Goal: Transaction & Acquisition: Subscribe to service/newsletter

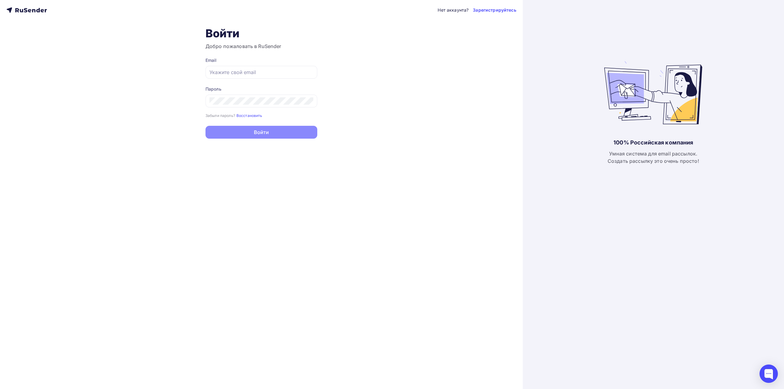
type input "[EMAIL_ADDRESS][DOMAIN_NAME]"
click at [298, 133] on button "Войти" at bounding box center [261, 132] width 112 height 13
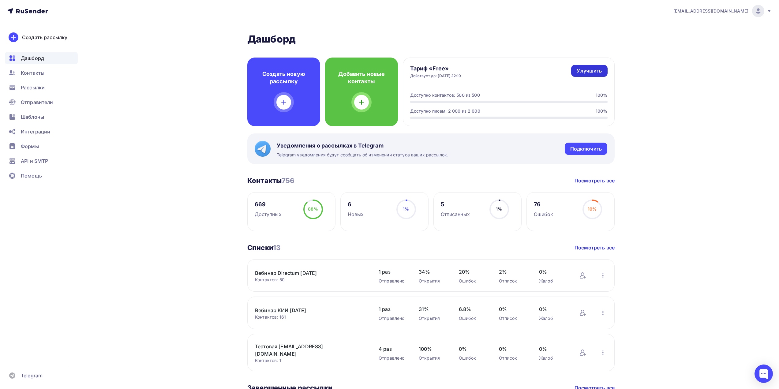
click at [589, 70] on div "Улучшить" at bounding box center [589, 70] width 25 height 7
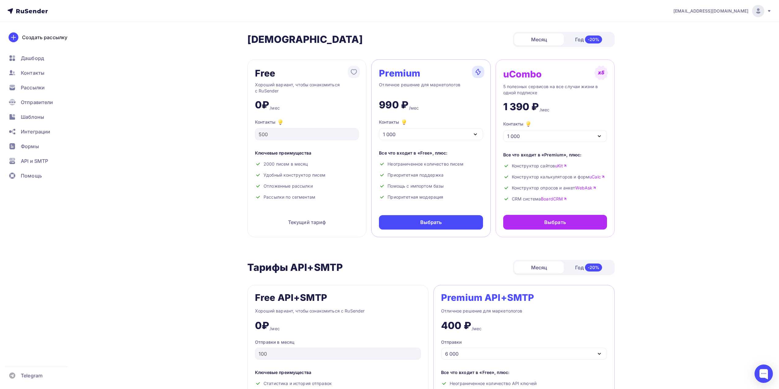
click at [420, 139] on div "1 000" at bounding box center [431, 134] width 104 height 12
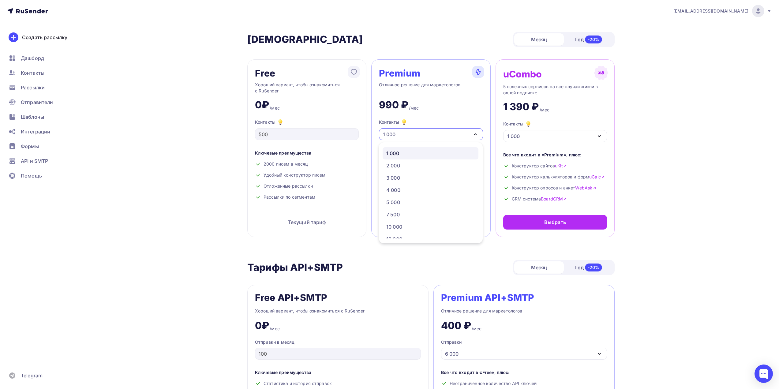
click at [420, 138] on div "1 000" at bounding box center [431, 134] width 104 height 12
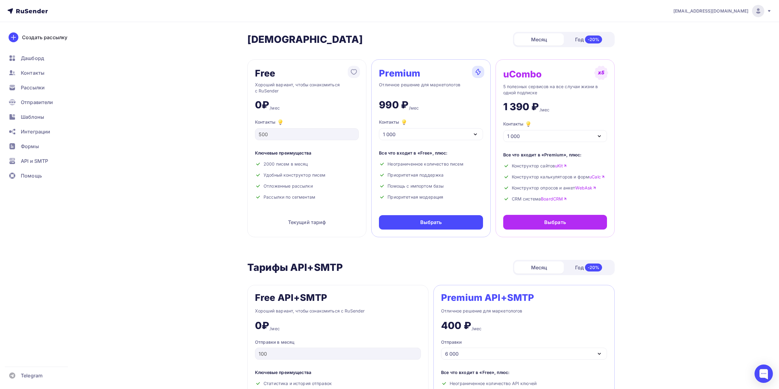
drag, startPoint x: 456, startPoint y: 201, endPoint x: 380, endPoint y: 159, distance: 86.9
click at [380, 153] on div "Premium Отличное решение для маркетологов 990 ₽ /мес Контакты 1 000 1 000 2 000…" at bounding box center [430, 148] width 119 height 178
click at [464, 112] on div "Premium Отличное решение для маркетологов 990 ₽ /мес Контакты 1 000 1 000 2 000…" at bounding box center [430, 148] width 119 height 178
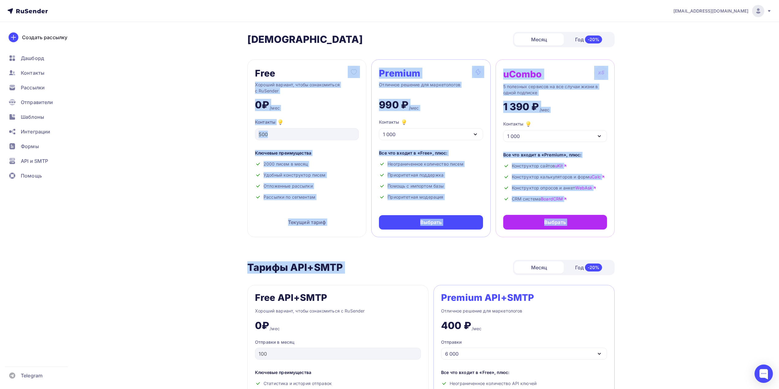
drag, startPoint x: 369, startPoint y: 56, endPoint x: 505, endPoint y: 257, distance: 243.0
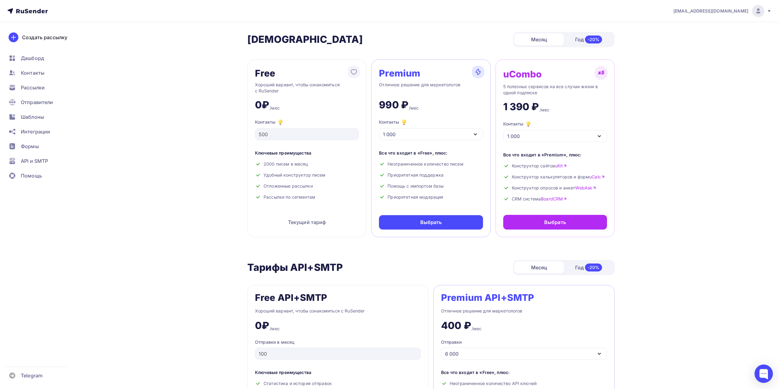
click at [478, 135] on icon "button" at bounding box center [475, 134] width 7 height 7
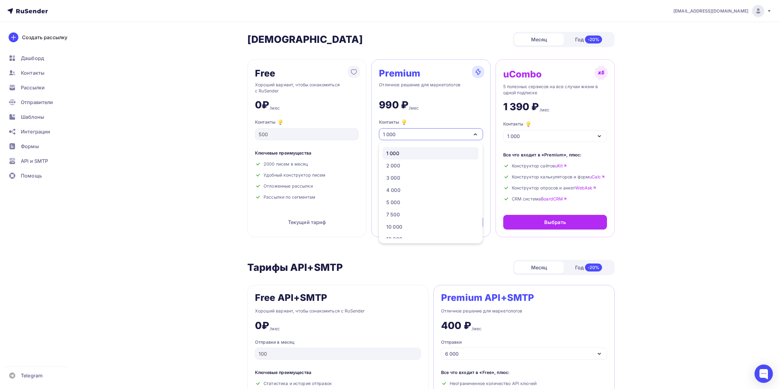
click at [482, 262] on div "Тарифы API+SMTP Тарифы API+SMTP Месяц Год -20%" at bounding box center [430, 267] width 367 height 15
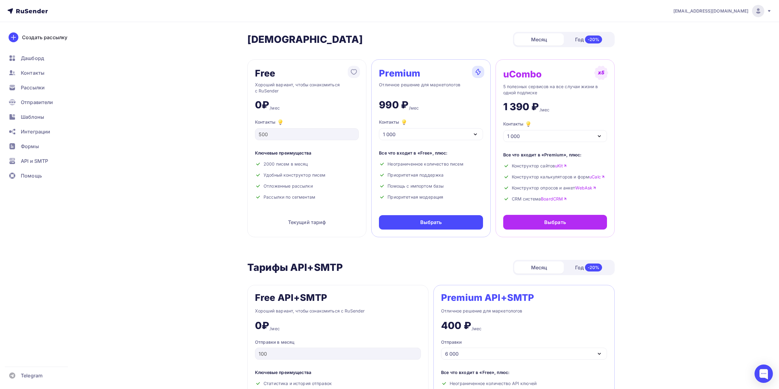
drag, startPoint x: 450, startPoint y: 155, endPoint x: 388, endPoint y: 153, distance: 62.5
click at [388, 153] on div "Все что входит в «Free», плюс:" at bounding box center [431, 153] width 104 height 6
drag, startPoint x: 377, startPoint y: 153, endPoint x: 461, endPoint y: 171, distance: 85.9
click at [460, 167] on div "Premium Отличное решение для маркетологов 990 ₽ /мес Контакты 1 000 1 000 2 000…" at bounding box center [430, 148] width 119 height 178
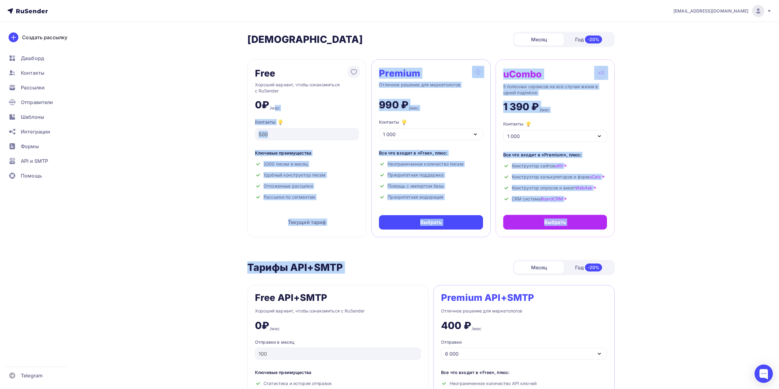
drag, startPoint x: 494, startPoint y: 245, endPoint x: 269, endPoint y: 114, distance: 259.7
drag, startPoint x: 229, startPoint y: 34, endPoint x: 650, endPoint y: 241, distance: 468.9
